Goal: Information Seeking & Learning: Find specific fact

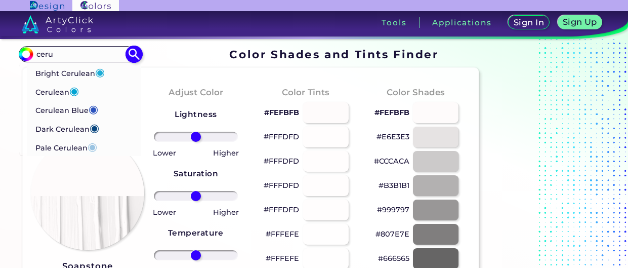
click at [65, 52] on input "ceru" at bounding box center [80, 54] width 94 height 14
type input "v"
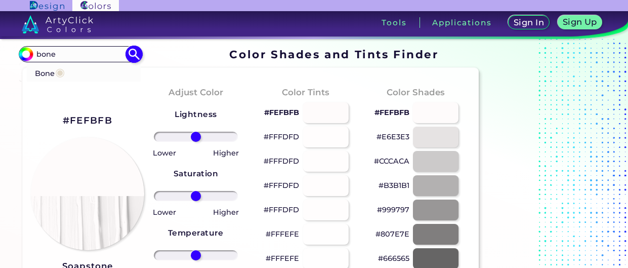
type input "bone"
click at [68, 75] on li "Bone ◉" at bounding box center [84, 72] width 114 height 19
type input "#e3dac9"
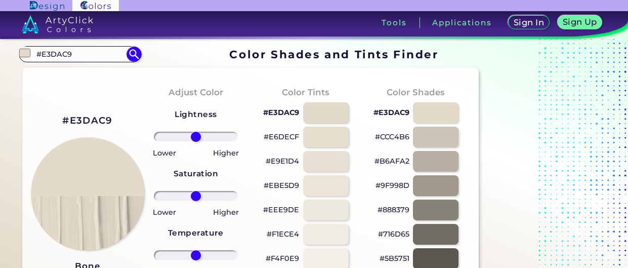
click at [91, 262] on h3 "Bone" at bounding box center [88, 266] width 52 height 12
click at [53, 52] on input "#E3DAC9" at bounding box center [80, 54] width 94 height 14
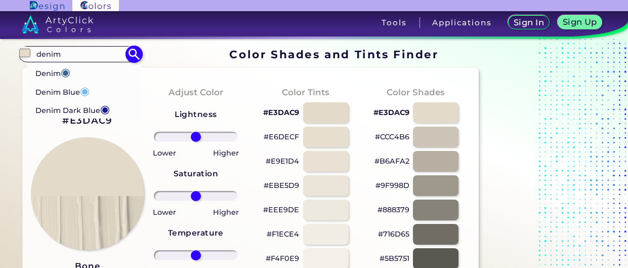
click at [94, 55] on input "denim" at bounding box center [80, 54] width 94 height 14
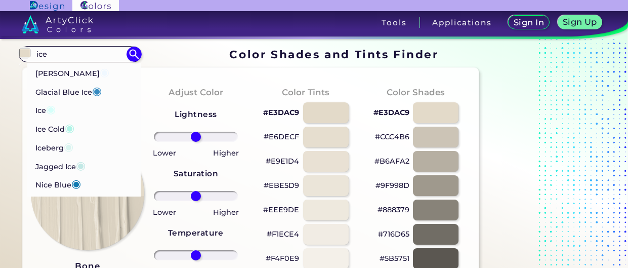
type input "ice"
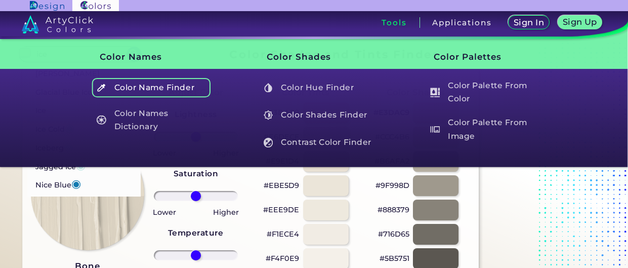
click at [139, 92] on h5 "Color Name Finder" at bounding box center [151, 87] width 119 height 19
